Goal: Information Seeking & Learning: Check status

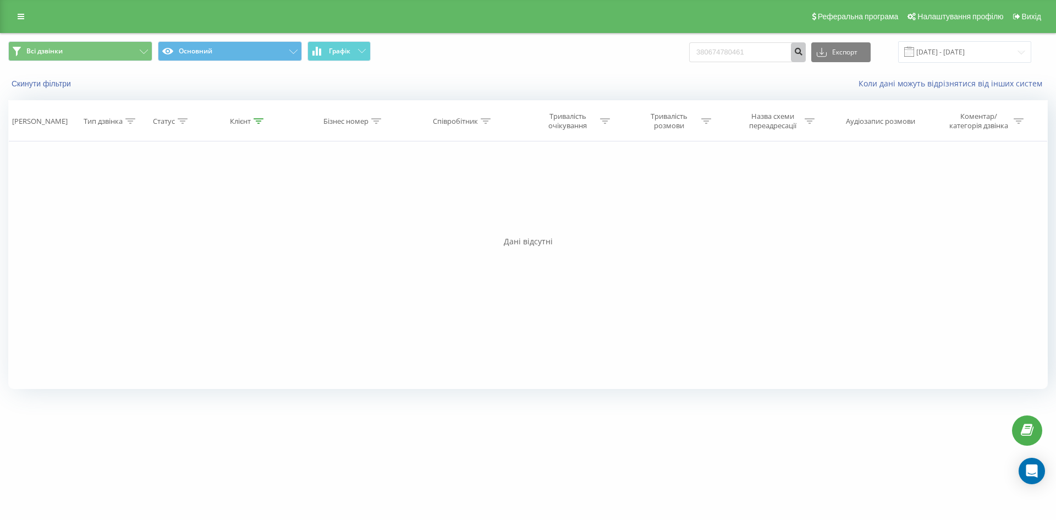
type input "380674780461"
click at [803, 51] on icon "submit" at bounding box center [798, 50] width 9 height 7
drag, startPoint x: 714, startPoint y: 52, endPoint x: 754, endPoint y: 52, distance: 40.7
click at [754, 52] on input "380674780461" at bounding box center [747, 52] width 117 height 20
